Goal: Transaction & Acquisition: Obtain resource

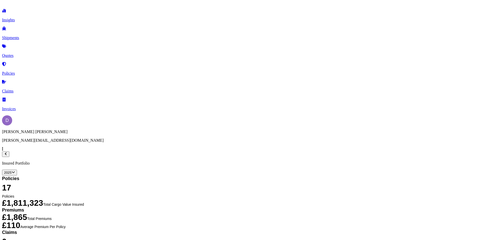
select select "2025"
click at [28, 45] on link "Quotes" at bounding box center [243, 51] width 483 height 13
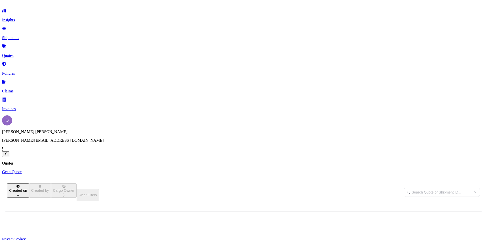
scroll to position [153, 402]
click at [457, 169] on p "Get a Quote" at bounding box center [243, 171] width 483 height 5
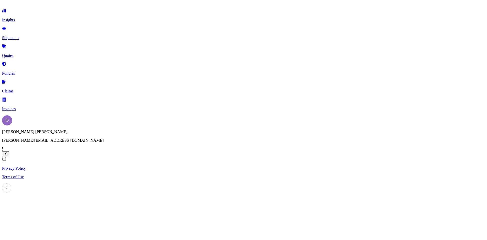
select select "Sea"
select select "1"
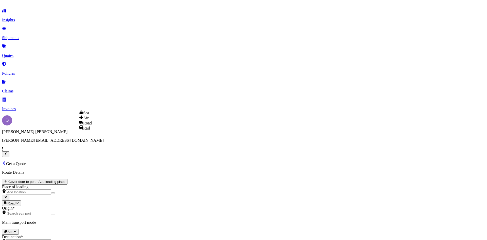
click at [91, 104] on body "Insights Shipments Quotes Policies Claims Invoices D [PERSON_NAME] [PERSON_NAME…" at bounding box center [243, 226] width 483 height 448
click at [92, 125] on div "Road" at bounding box center [85, 122] width 13 height 5
select select "Road"
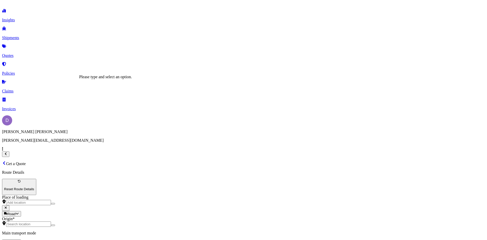
click at [51, 221] on input "Origin *" at bounding box center [28, 223] width 45 height 5
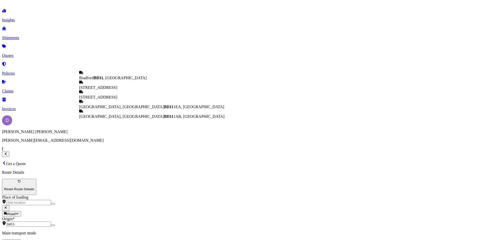
click at [106, 79] on span "Bradford BD11 , [GEOGRAPHIC_DATA]" at bounding box center [112, 78] width 67 height 4
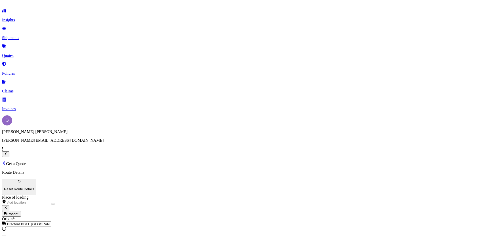
type input "Bradford BD11, [GEOGRAPHIC_DATA]"
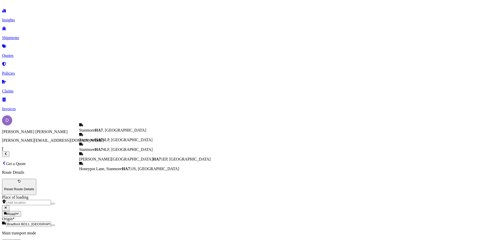
click at [105, 129] on span "Stanmore HA7 , [GEOGRAPHIC_DATA]" at bounding box center [112, 130] width 67 height 4
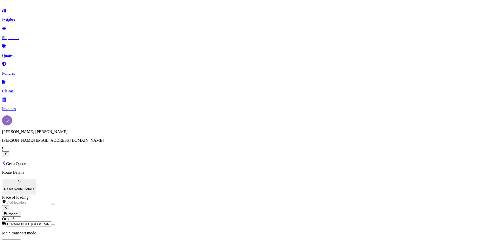
type input "Stanmore HA7, [GEOGRAPHIC_DATA]"
click at [210, 67] on div "Computer Servers, Desktop Computers, Computer Parts, Peripherals" at bounding box center [232, 65] width 112 height 5
type input "Computer Servers, Desktop Computers, Computer Parts, Peripherals"
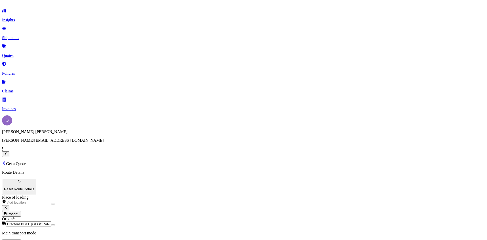
type textarea "C"
type textarea "Watercooled Computers"
type input "51000"
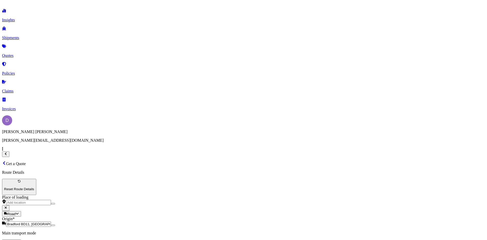
type input "A"
click at [348, 102] on span "CHILL BLAST" at bounding box center [340, 99] width 26 height 4
type input "CHILL BLAST"
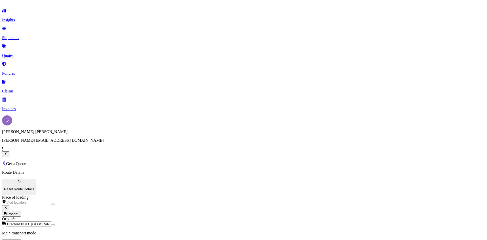
type input "200"
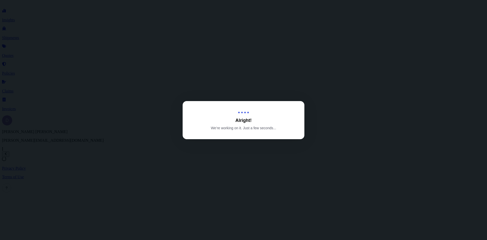
select select "Road"
select select "1"
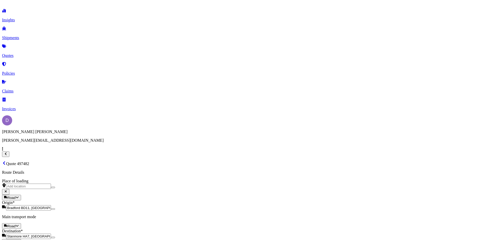
scroll to position [153, 0]
